Goal: Task Accomplishment & Management: Manage account settings

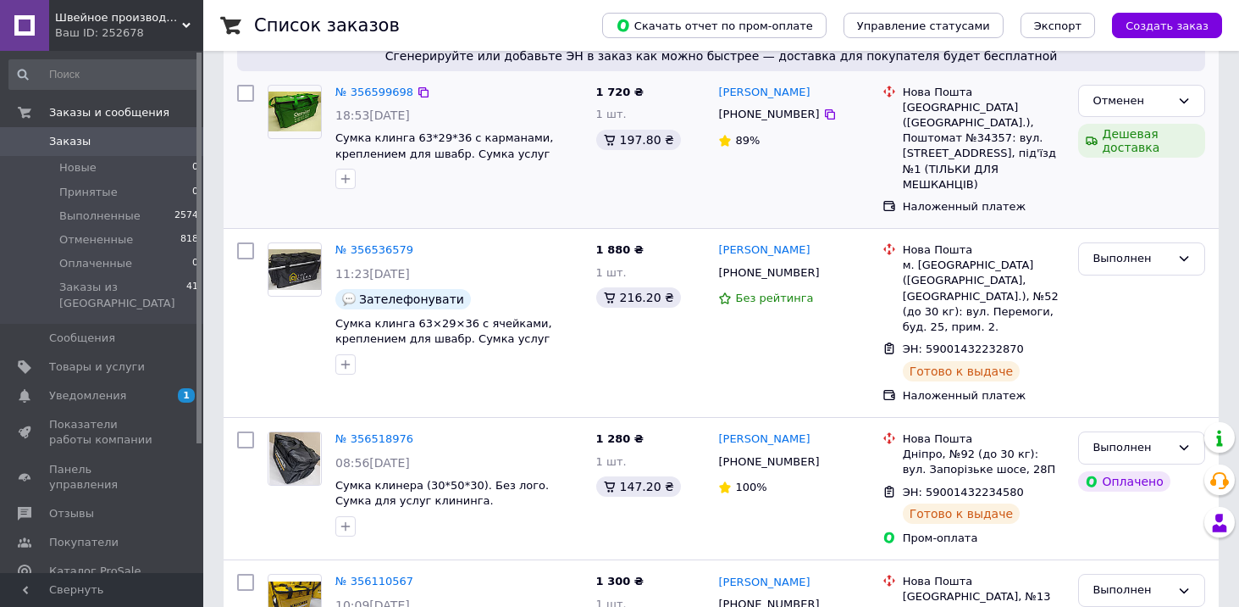
scroll to position [203, 0]
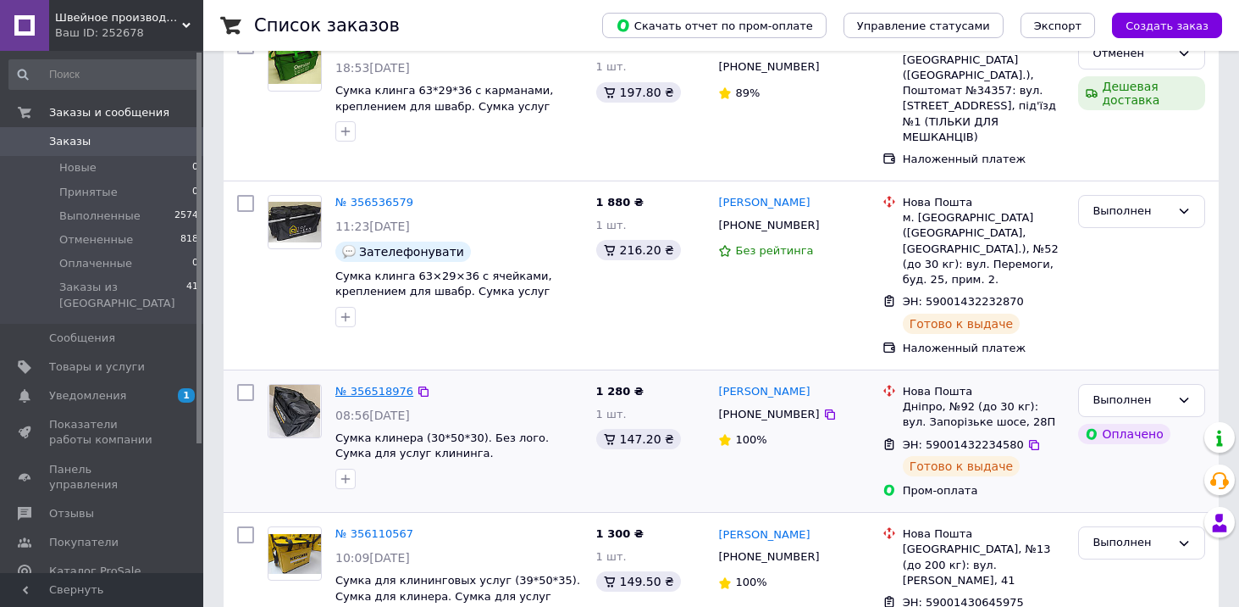
click at [363, 385] on link "№ 356518976" at bounding box center [374, 391] width 78 height 13
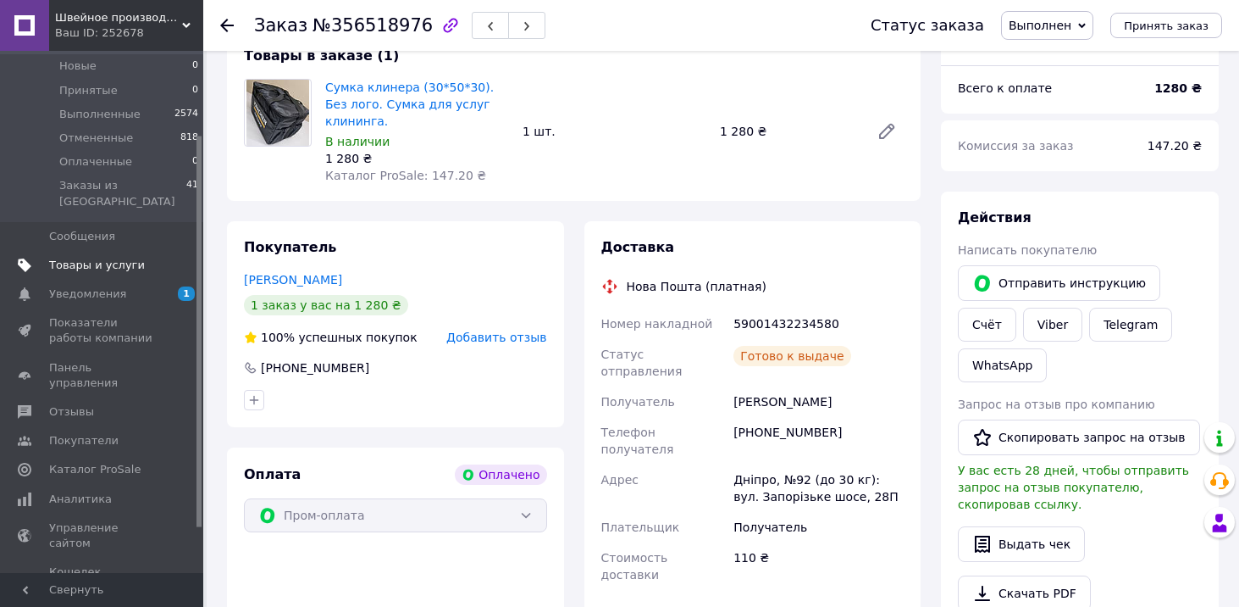
scroll to position [171, 0]
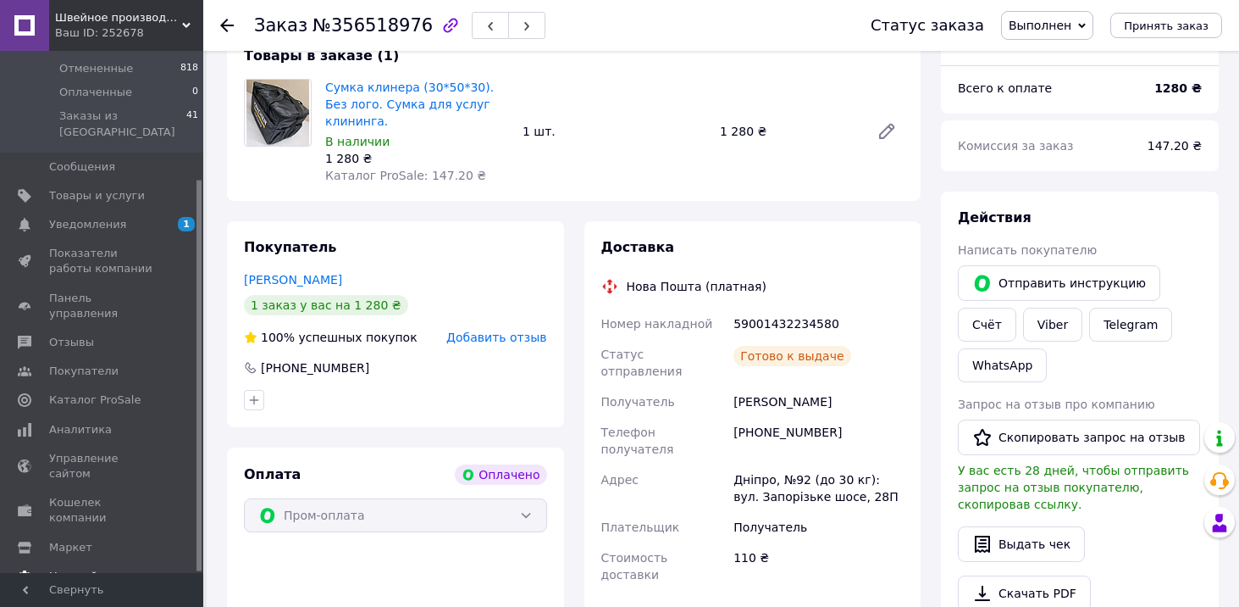
click at [87, 568] on span "Настройки" at bounding box center [80, 575] width 62 height 15
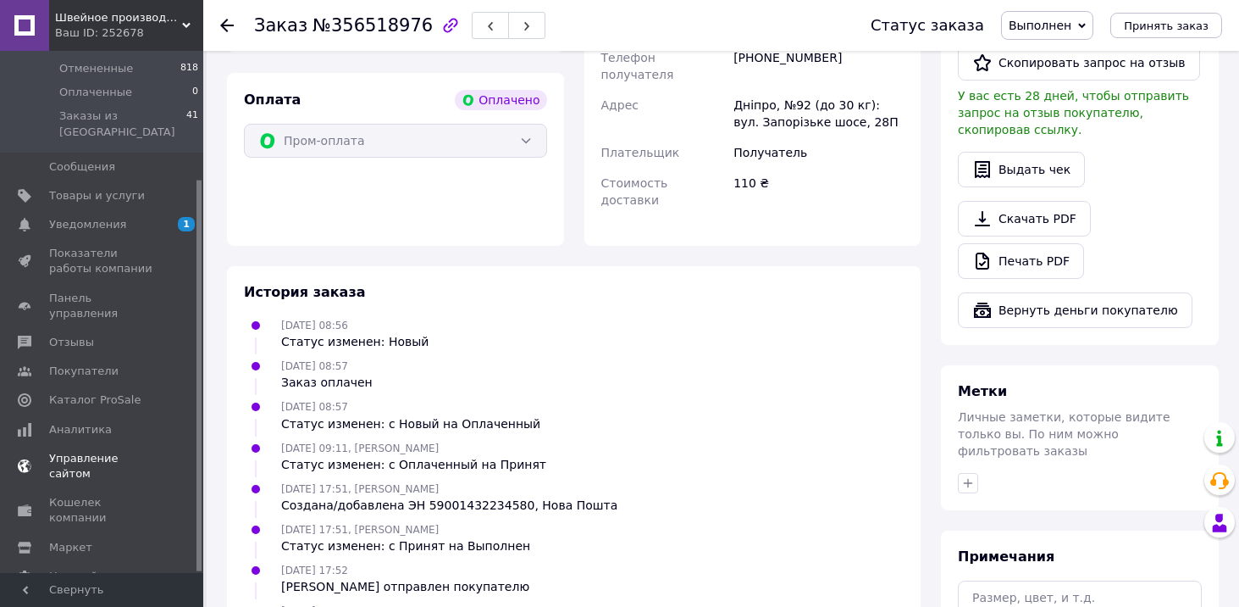
scroll to position [1136, 0]
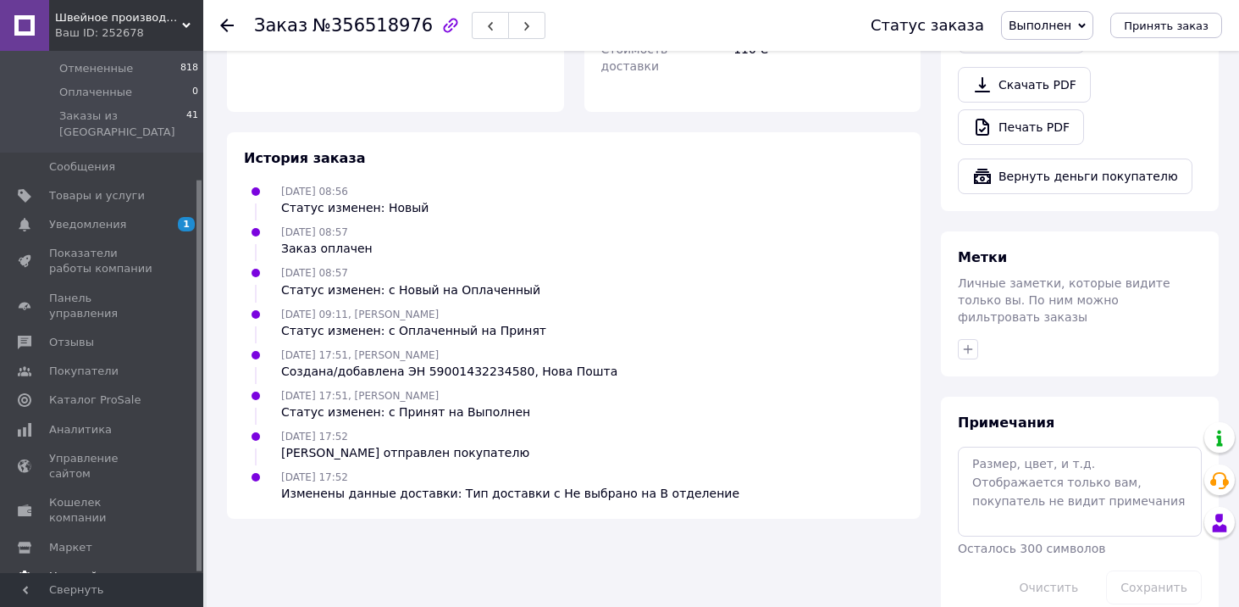
click at [90, 568] on span "Настройки" at bounding box center [80, 575] width 62 height 15
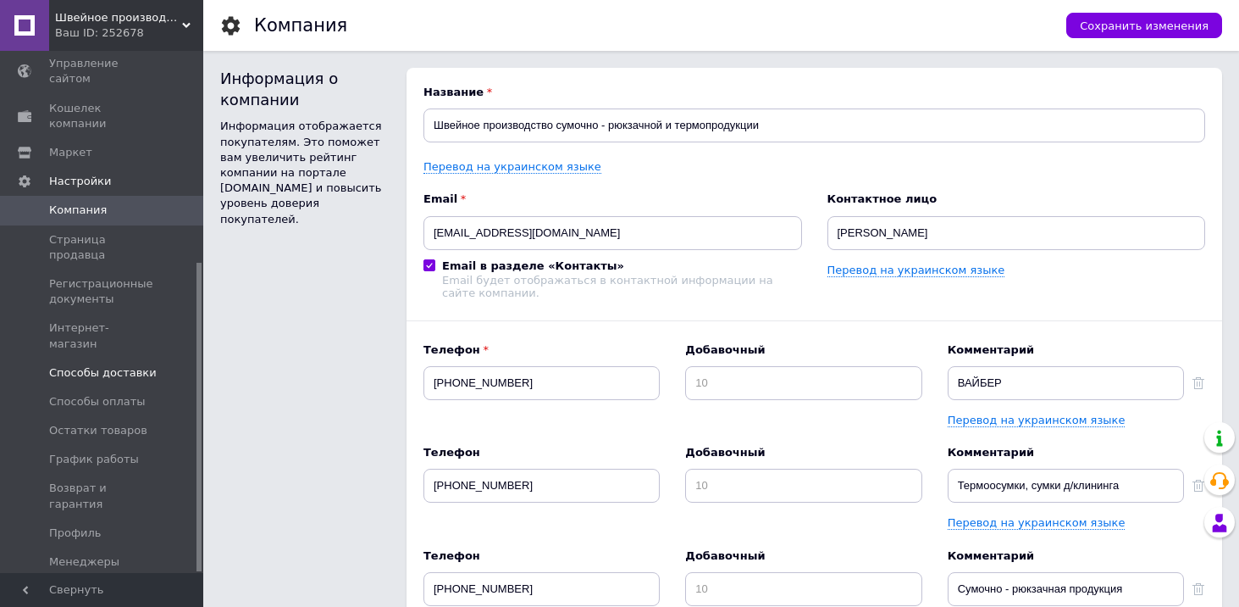
click at [119, 365] on span "Способы доставки" at bounding box center [103, 372] width 108 height 15
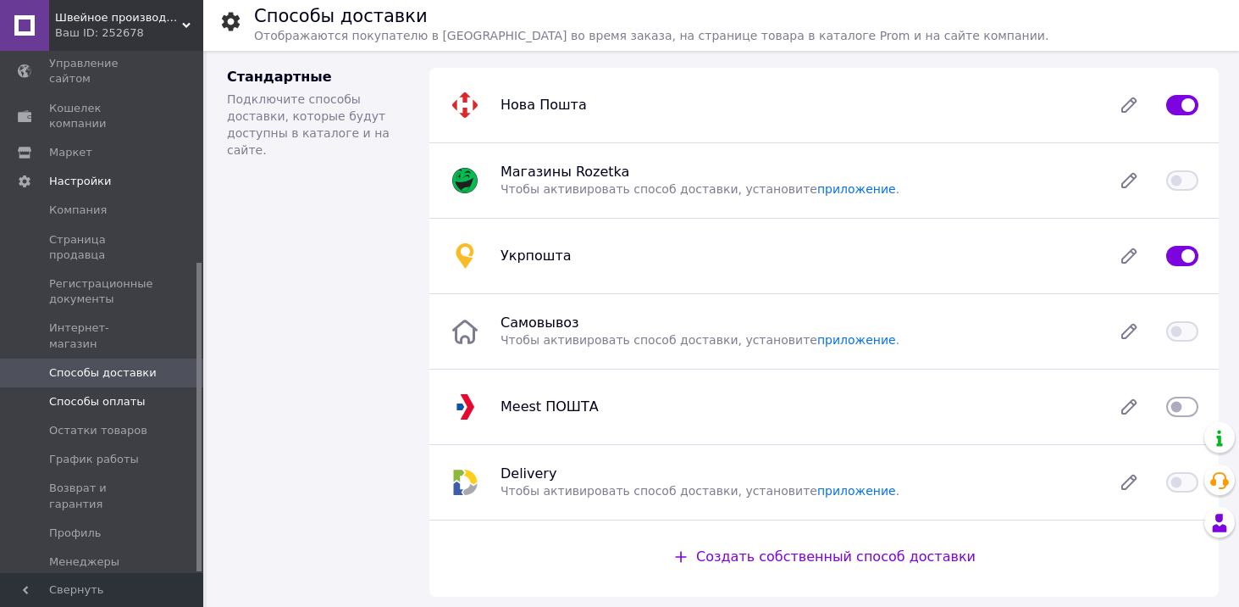
click at [112, 394] on span "Способы оплаты" at bounding box center [97, 401] width 97 height 15
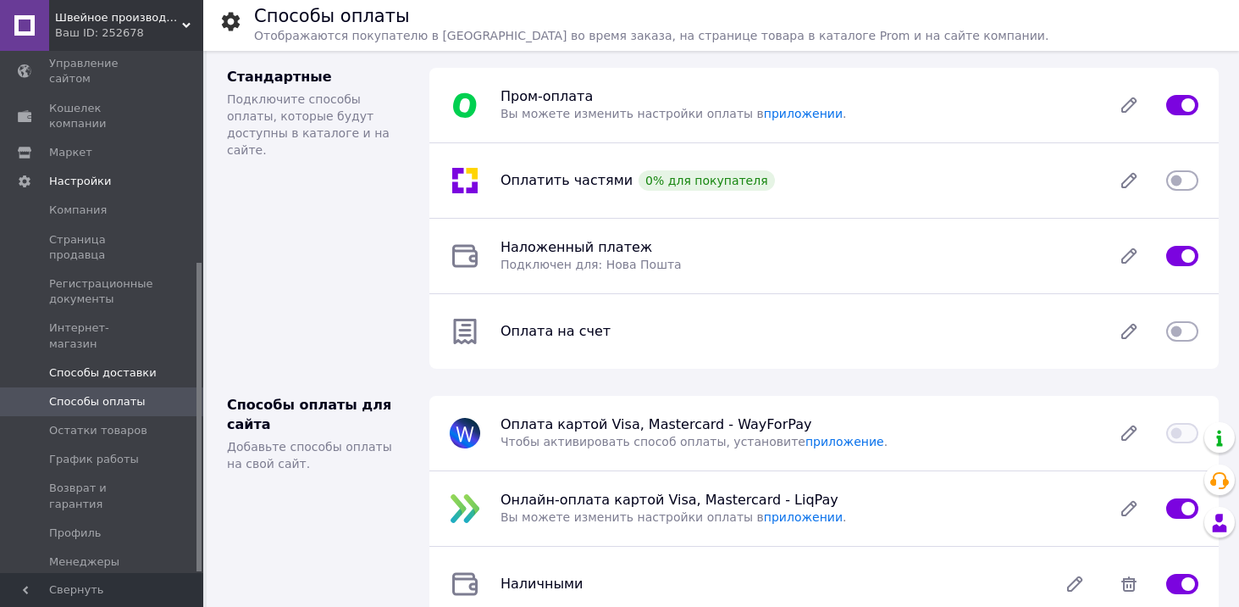
click at [124, 365] on span "Способы доставки" at bounding box center [103, 372] width 108 height 15
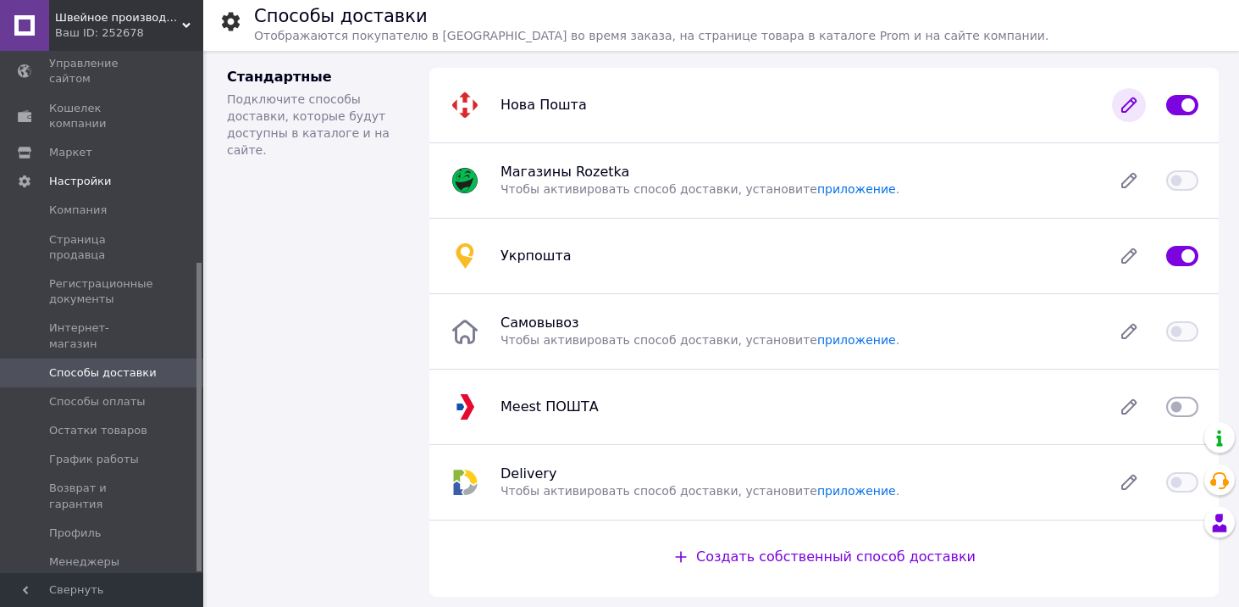
click at [1128, 105] on icon at bounding box center [1129, 105] width 14 height 14
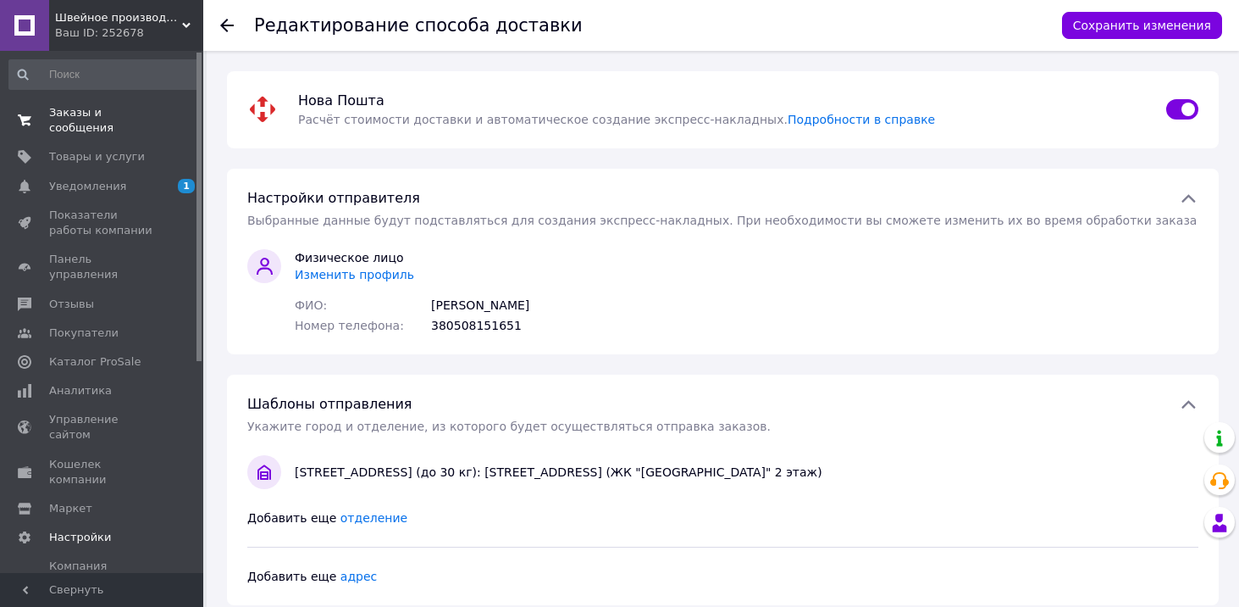
click at [97, 126] on span "Заказы и сообщения" at bounding box center [103, 120] width 108 height 30
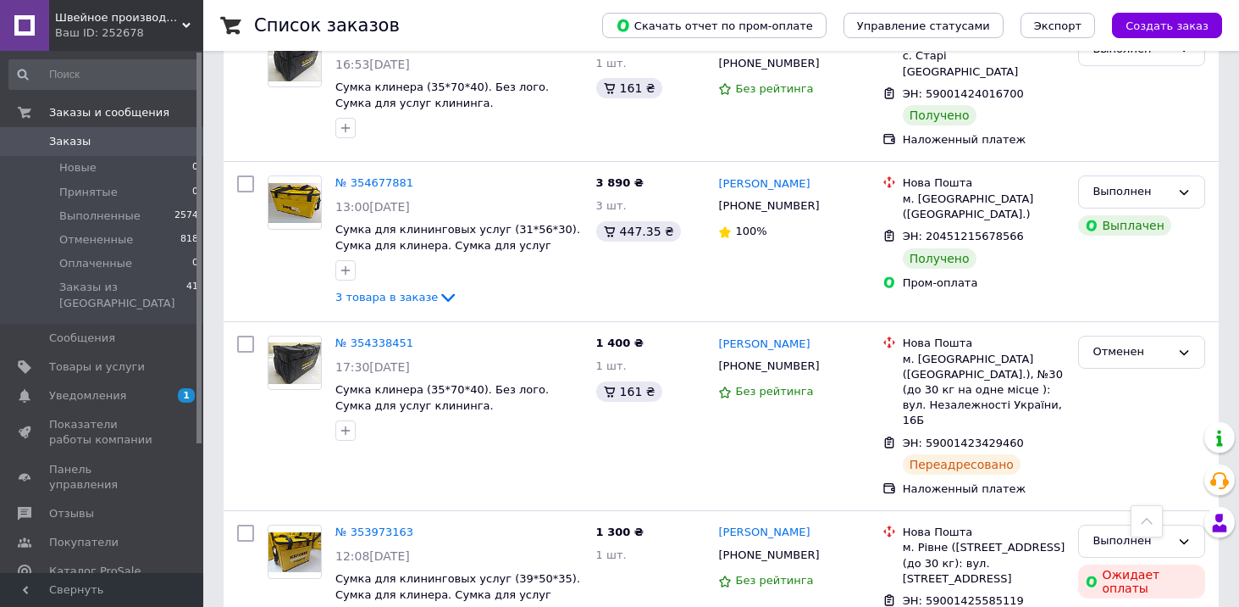
scroll to position [2765, 0]
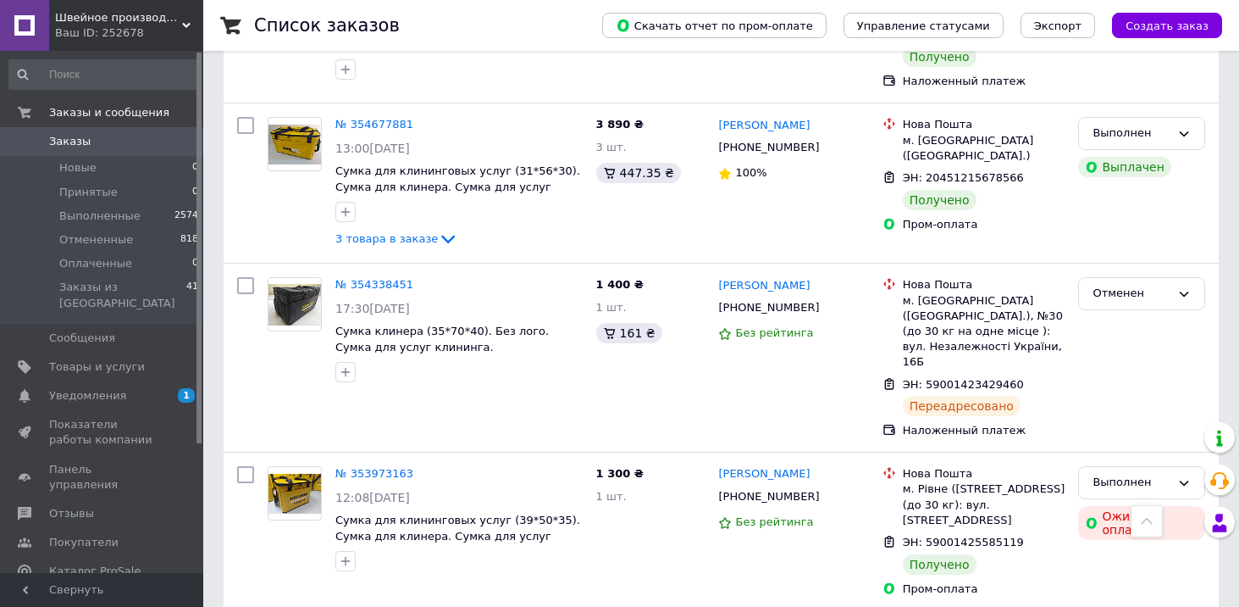
click at [85, 13] on span "Швейное производство сумочно - рюкзачной и термопродукции" at bounding box center [118, 17] width 127 height 15
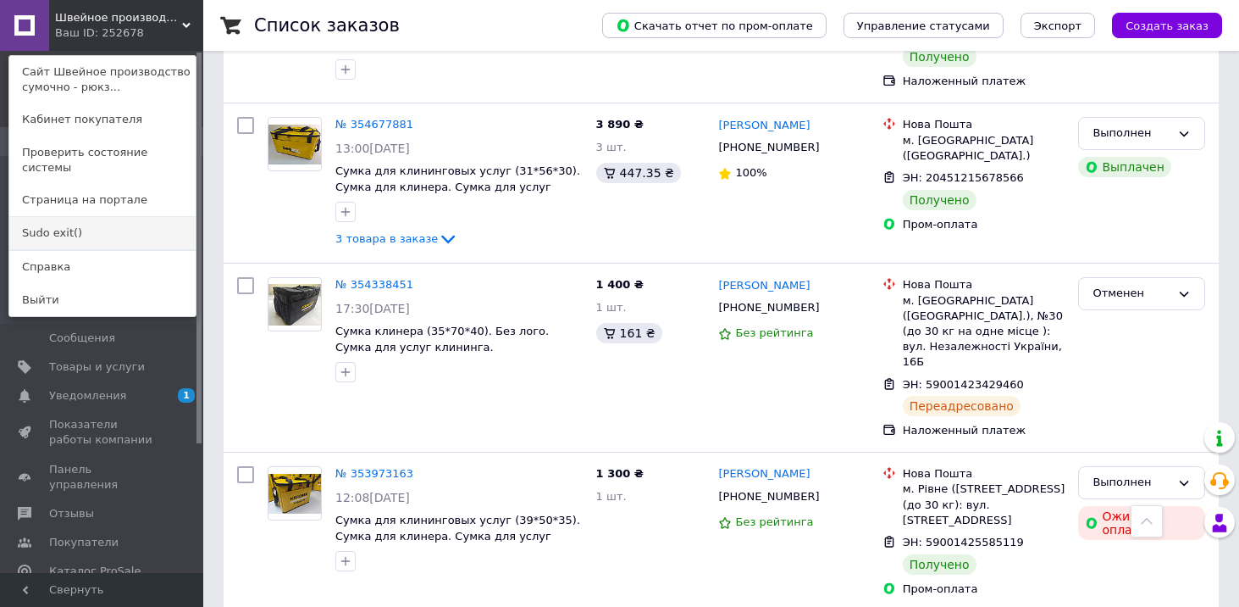
click at [58, 219] on link "Sudo exit()" at bounding box center [102, 233] width 186 height 32
